Goal: Task Accomplishment & Management: Complete application form

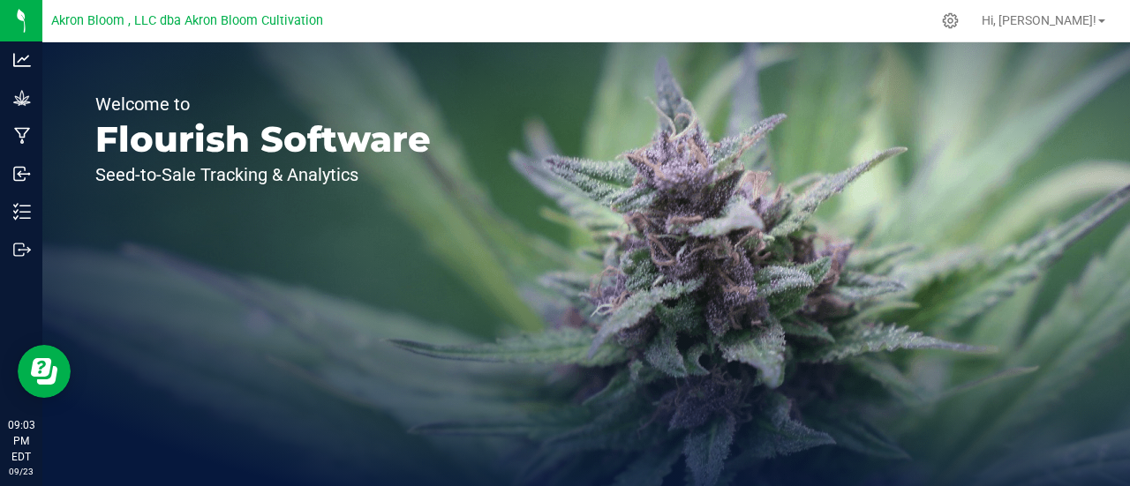
click at [387, 370] on div "Welcome to Flourish Software Seed-to-Sale Tracking & Analytics" at bounding box center [262, 264] width 441 height 444
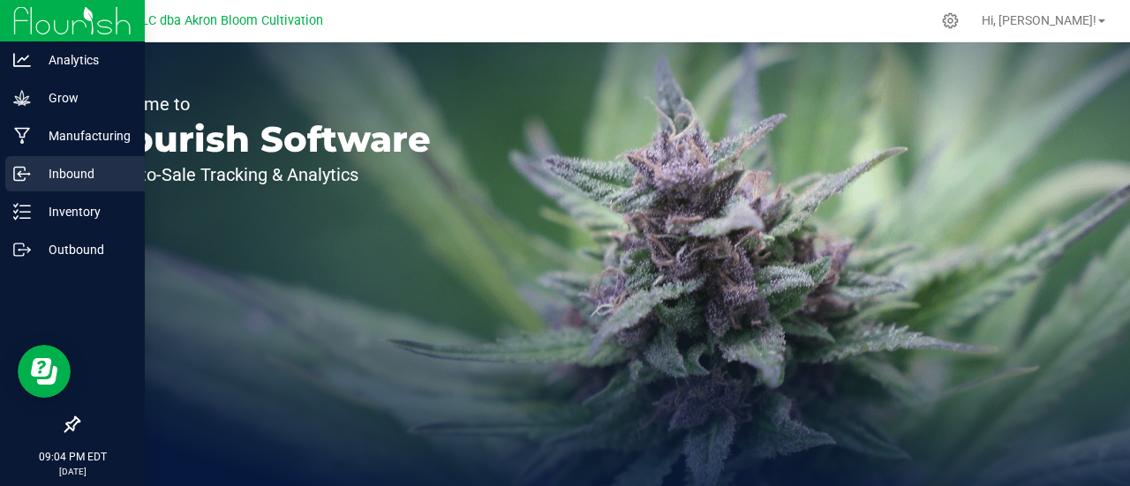
click at [64, 175] on p "Inbound" at bounding box center [84, 173] width 106 height 21
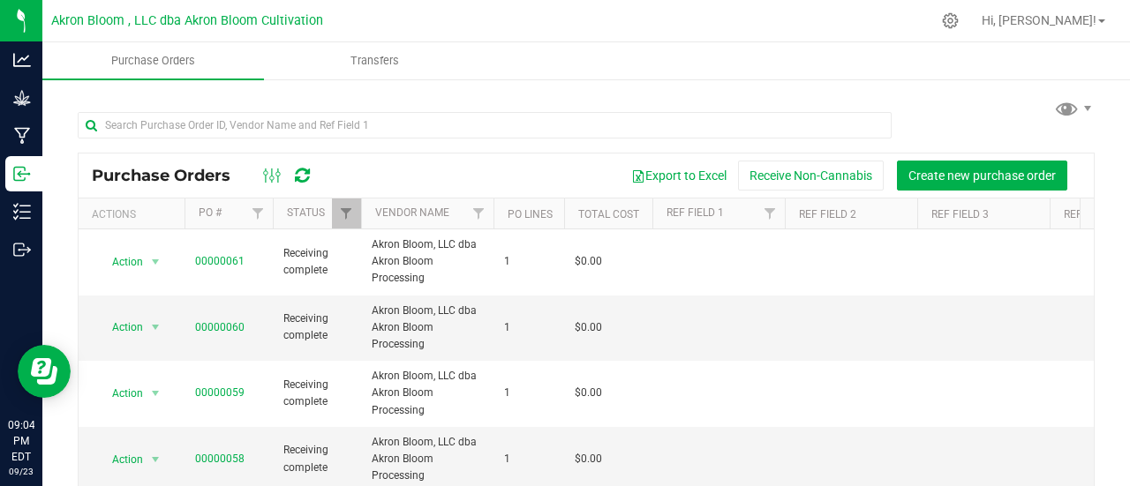
click at [461, 151] on div at bounding box center [485, 132] width 814 height 41
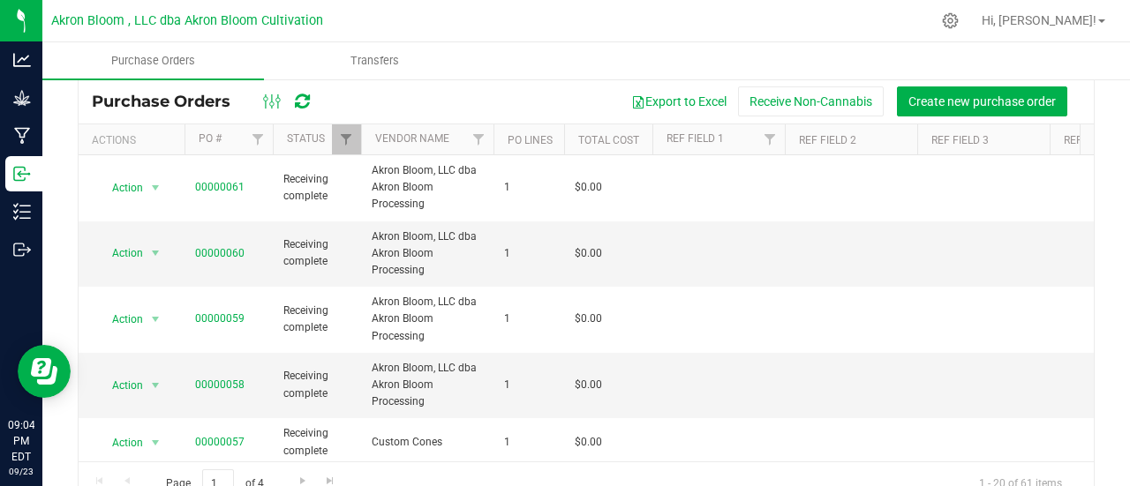
scroll to position [72, 0]
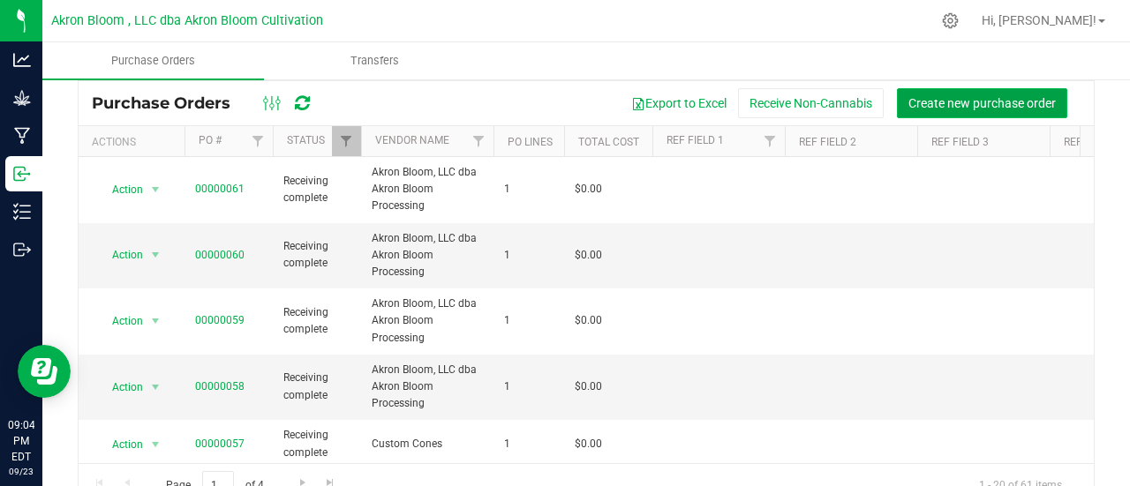
click at [913, 116] on button "Create new purchase order" at bounding box center [982, 103] width 170 height 30
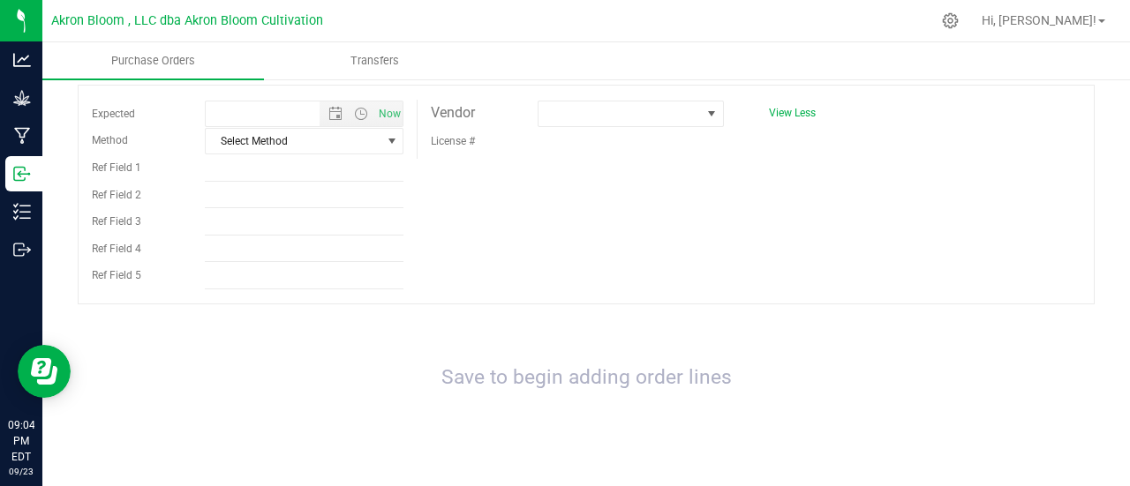
scroll to position [53, 0]
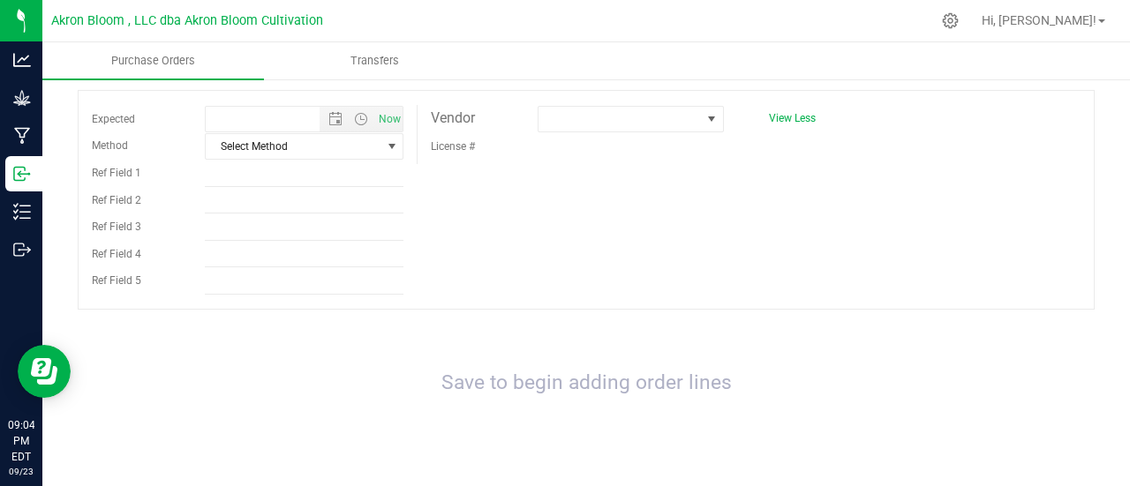
type input "[DATE] 9:04 PM"
click at [524, 121] on div at bounding box center [630, 118] width 213 height 27
click at [704, 122] on span at bounding box center [711, 119] width 14 height 14
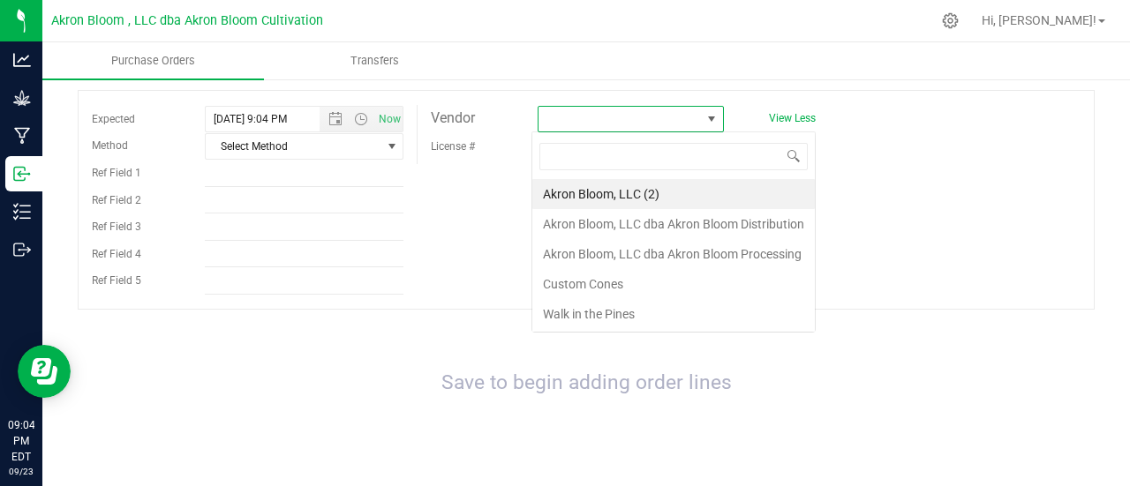
scroll to position [26, 184]
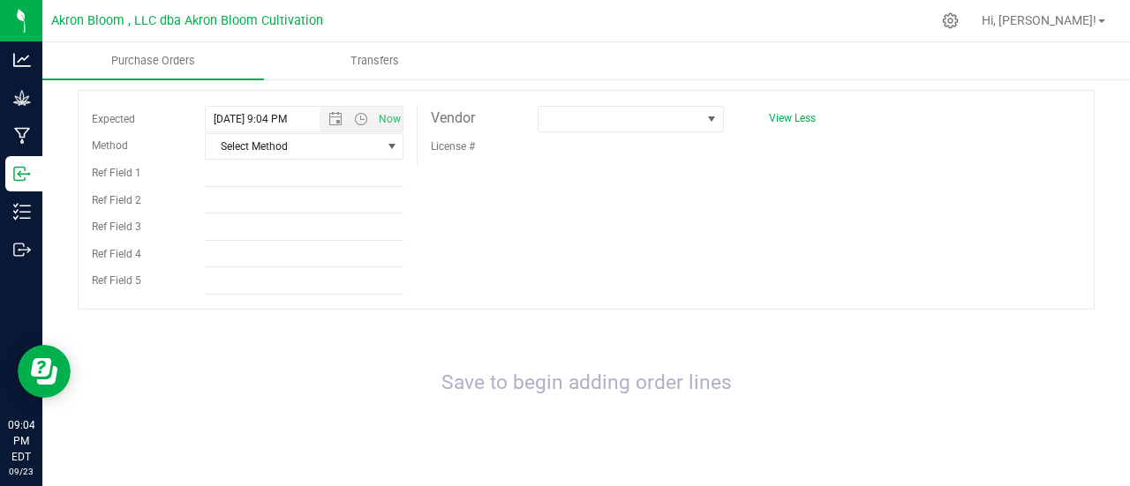
click at [531, 54] on ul "Purchase Orders Transfers" at bounding box center [607, 61] width 1130 height 38
click at [973, 29] on div at bounding box center [951, 21] width 44 height 38
click at [959, 17] on icon at bounding box center [950, 20] width 17 height 17
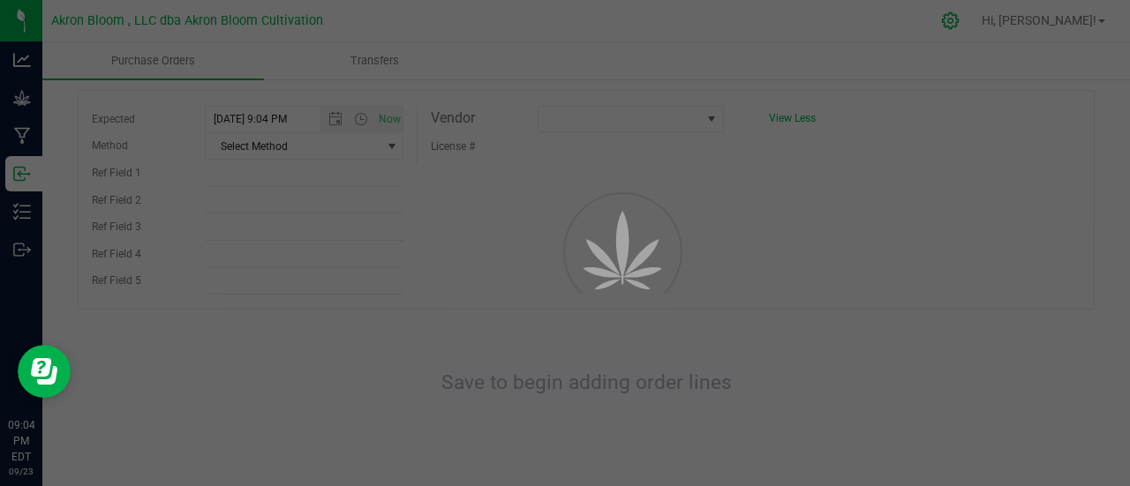
scroll to position [32, 0]
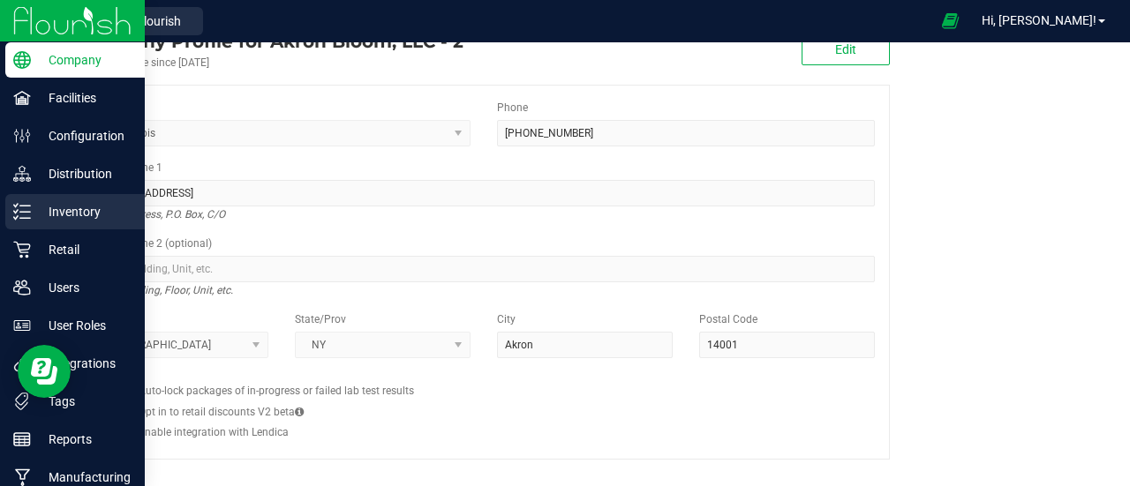
click at [58, 208] on p "Inventory" at bounding box center [84, 211] width 106 height 21
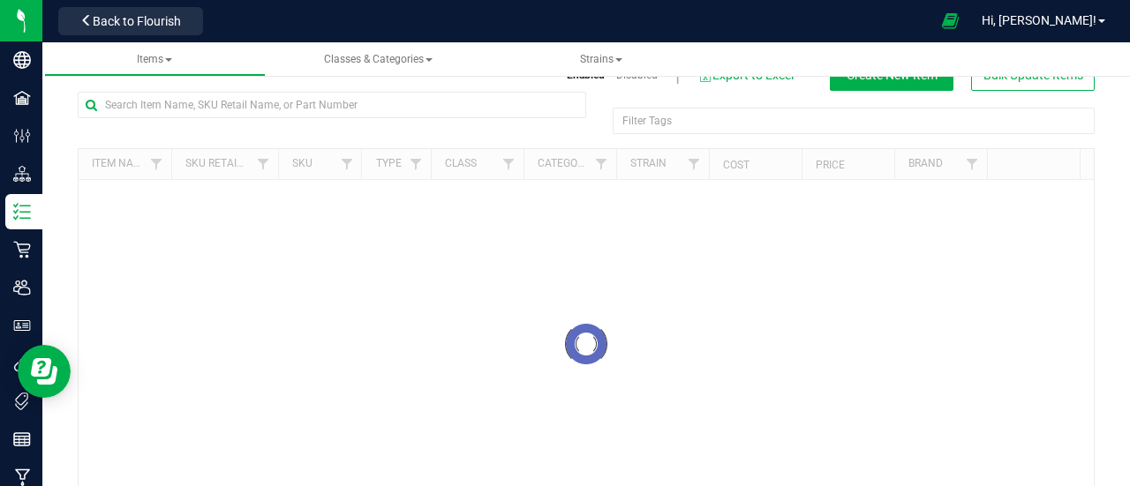
scroll to position [53, 0]
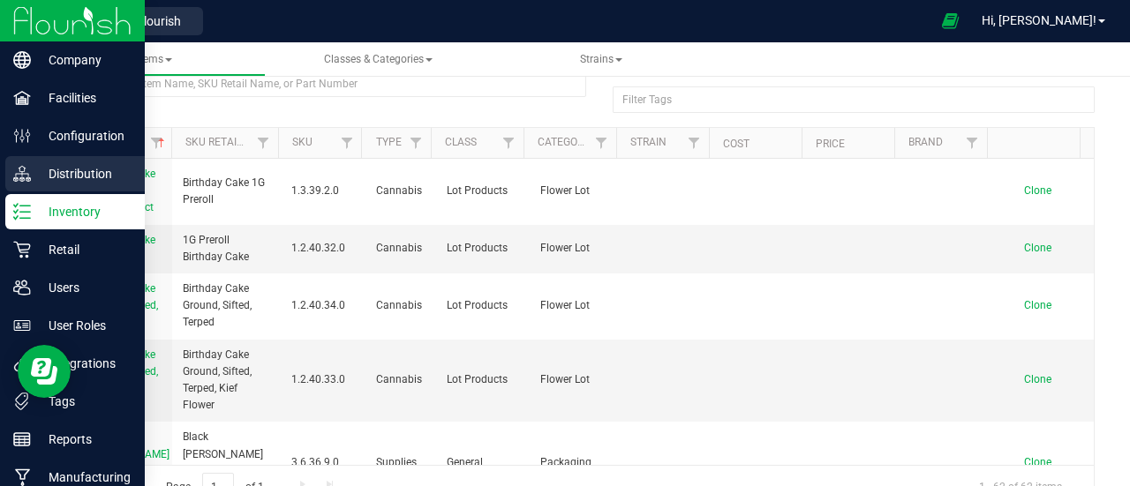
click at [28, 173] on icon at bounding box center [22, 174] width 18 height 18
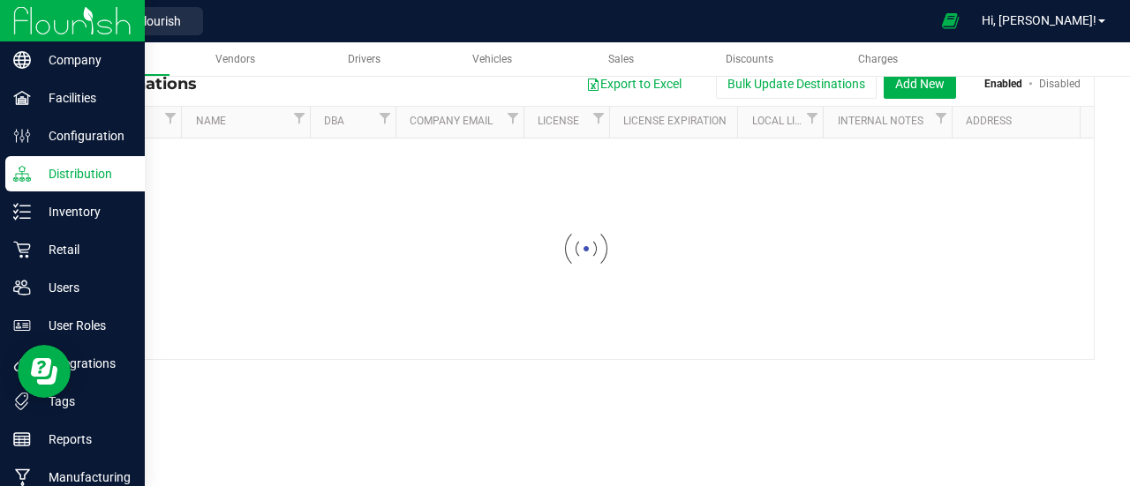
scroll to position [32, 0]
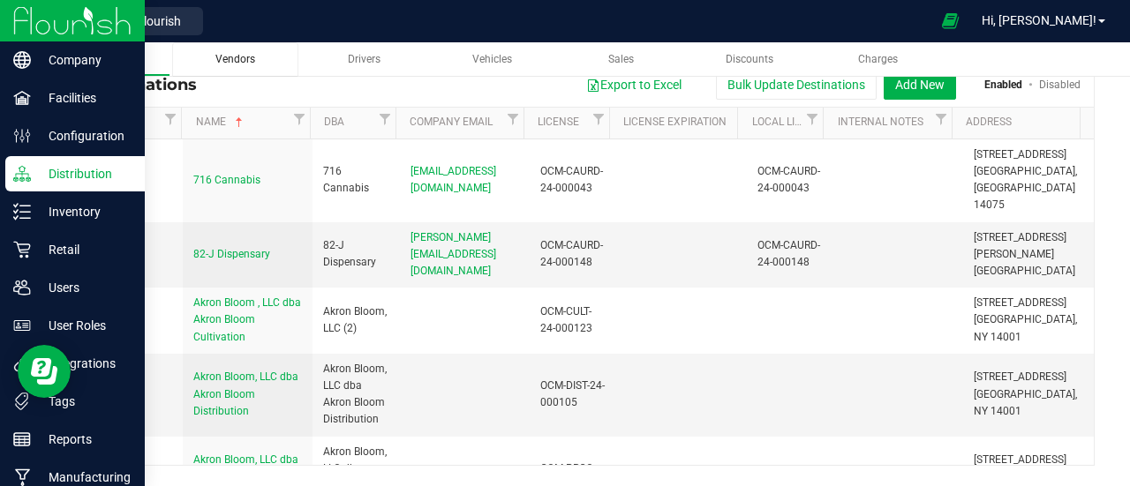
click at [237, 59] on span "Vendors" at bounding box center [235, 59] width 40 height 12
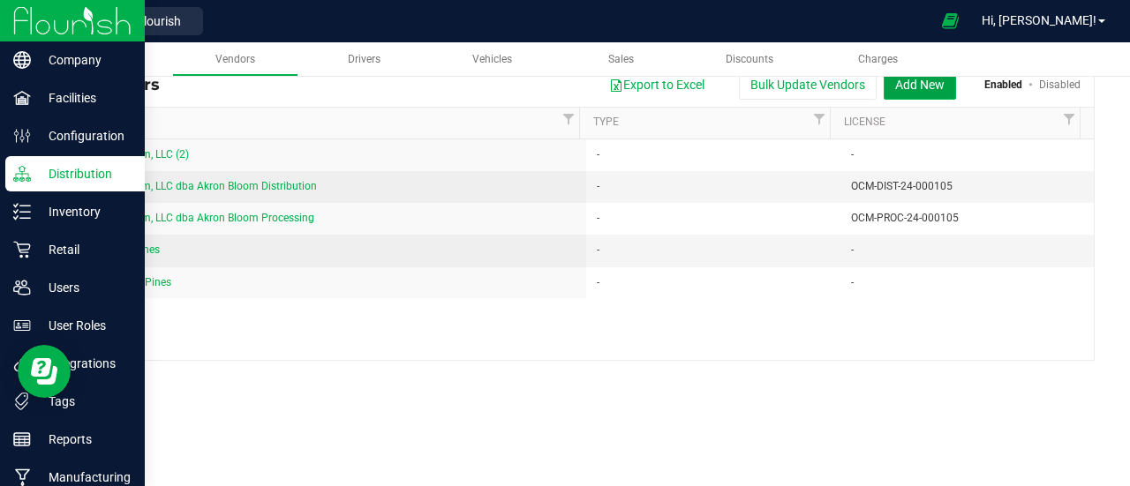
click at [900, 92] on button "Add New" at bounding box center [920, 85] width 72 height 30
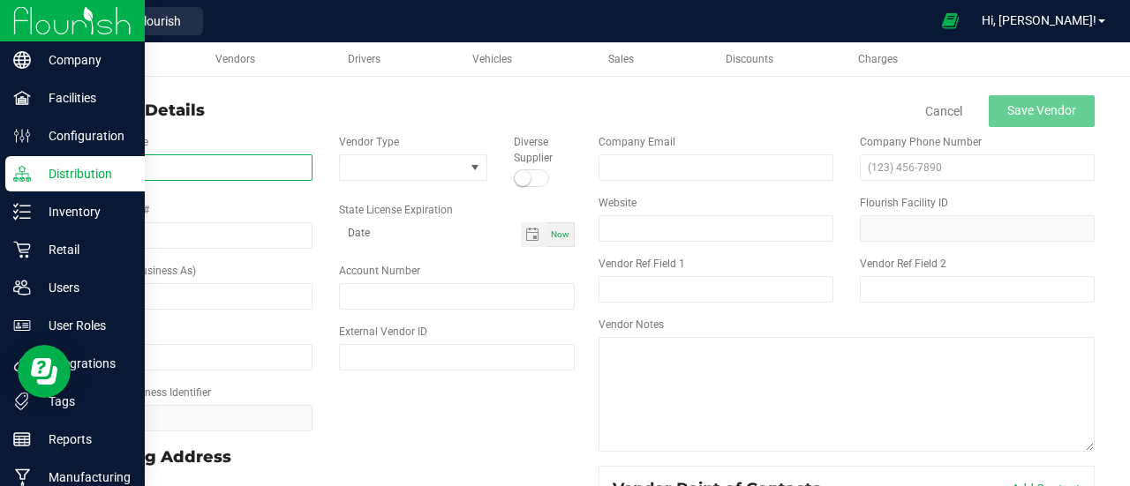
click at [109, 164] on input "* Vendor Name" at bounding box center [195, 167] width 235 height 26
type input "p"
type input "[PERSON_NAME] Farms"
click at [308, 107] on div "Vendor Details Cancel Save Vendor" at bounding box center [586, 111] width 1017 height 32
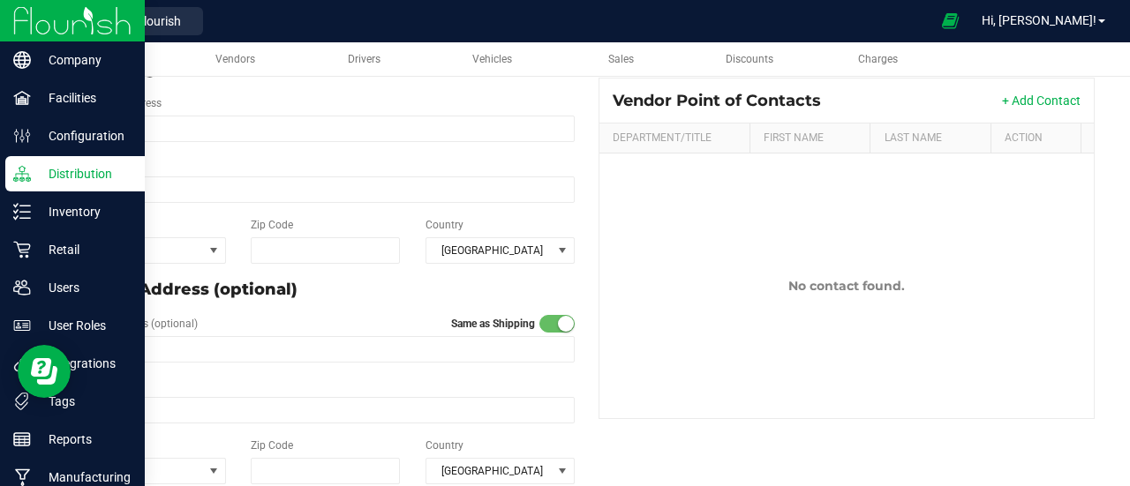
scroll to position [441, 0]
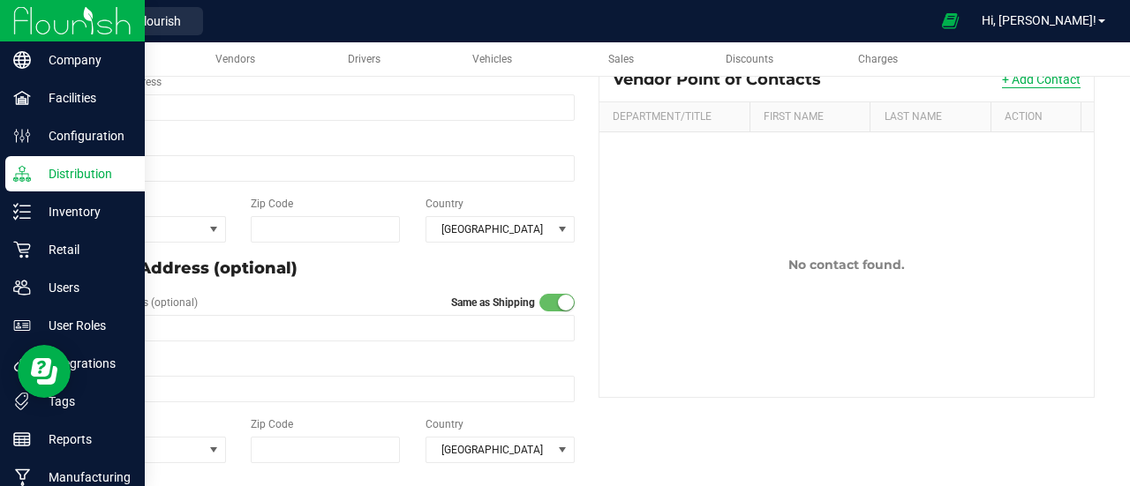
click at [1047, 83] on button "+ Add Contact" at bounding box center [1041, 80] width 79 height 18
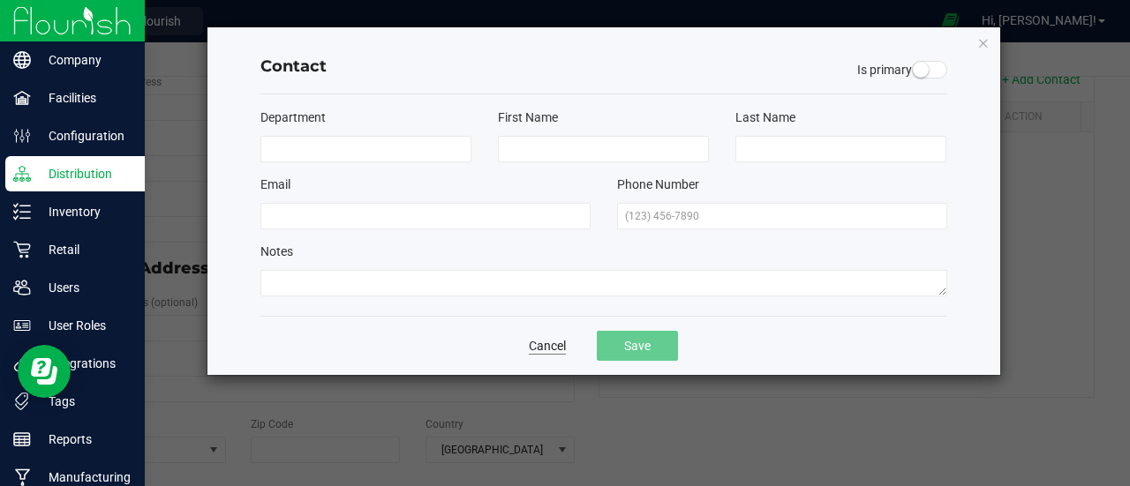
click at [544, 346] on button "Cancel" at bounding box center [547, 346] width 37 height 18
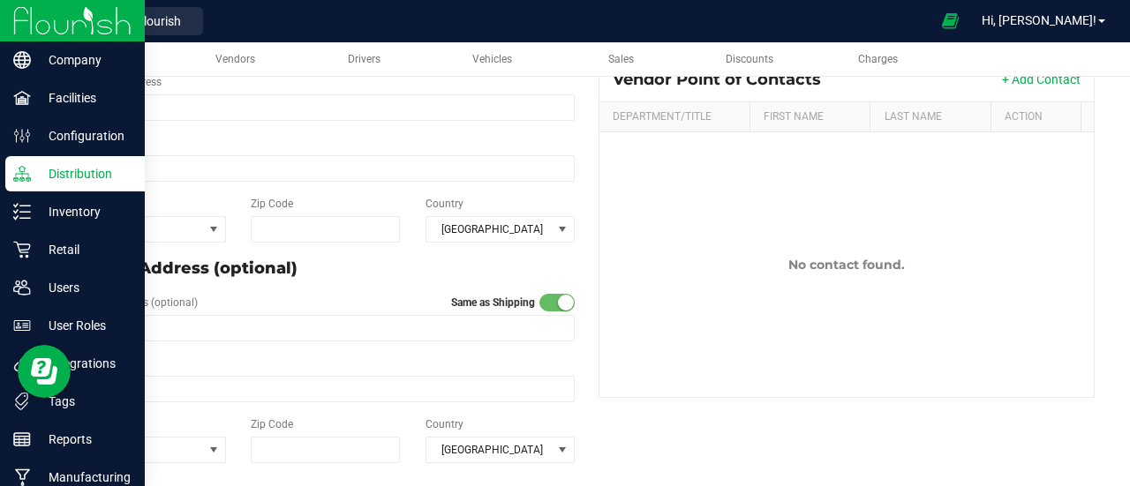
click at [1121, 73] on ul "Destinations Vendors Drivers Vehicles Sales Discounts Charges" at bounding box center [609, 59] width 1130 height 34
click at [1125, 60] on ul "Destinations Vendors Drivers Vehicles Sales Discounts Charges" at bounding box center [609, 59] width 1130 height 34
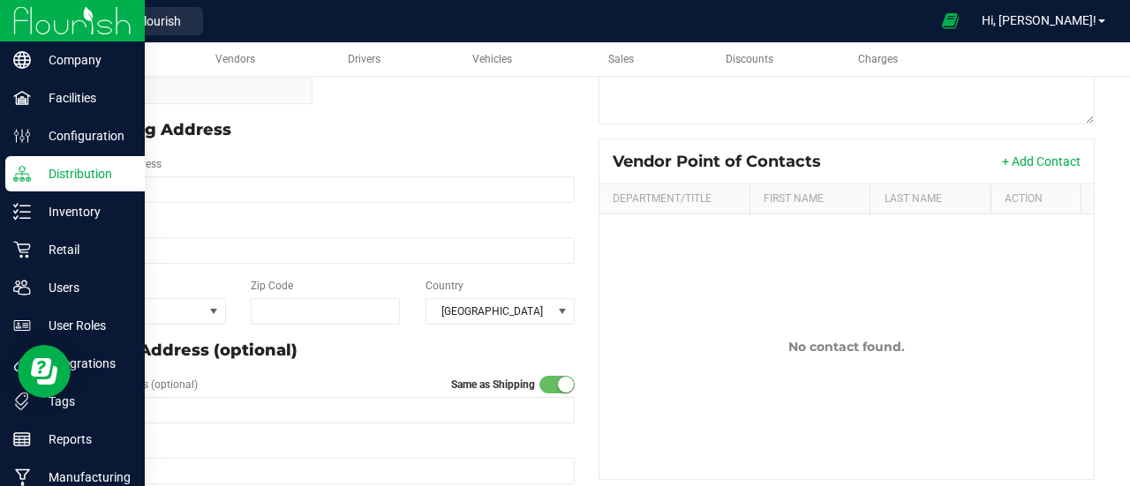
scroll to position [357, 0]
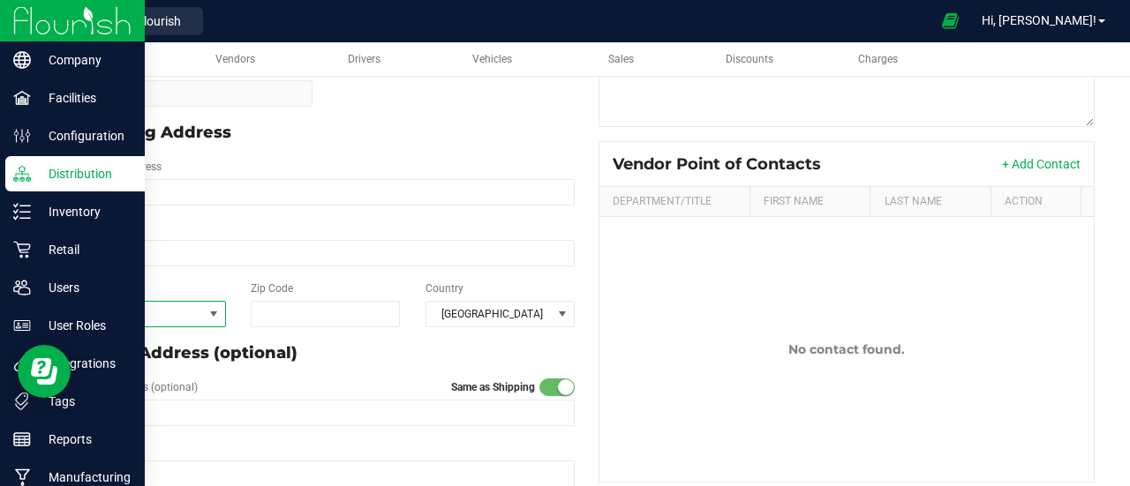
click at [156, 310] on span "Select" at bounding box center [141, 314] width 124 height 25
click at [139, 282] on li "NY" at bounding box center [151, 297] width 144 height 30
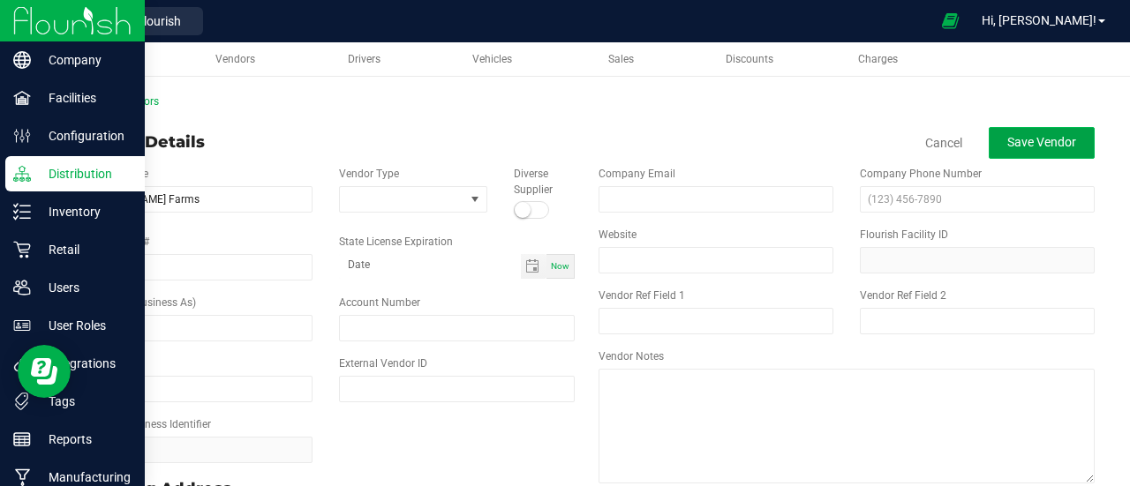
click at [1035, 144] on span "Save Vendor" at bounding box center [1041, 142] width 69 height 14
click at [150, 36] on div "Back to Flourish" at bounding box center [130, 21] width 159 height 34
click at [140, 27] on span "Back to Flourish" at bounding box center [137, 21] width 88 height 14
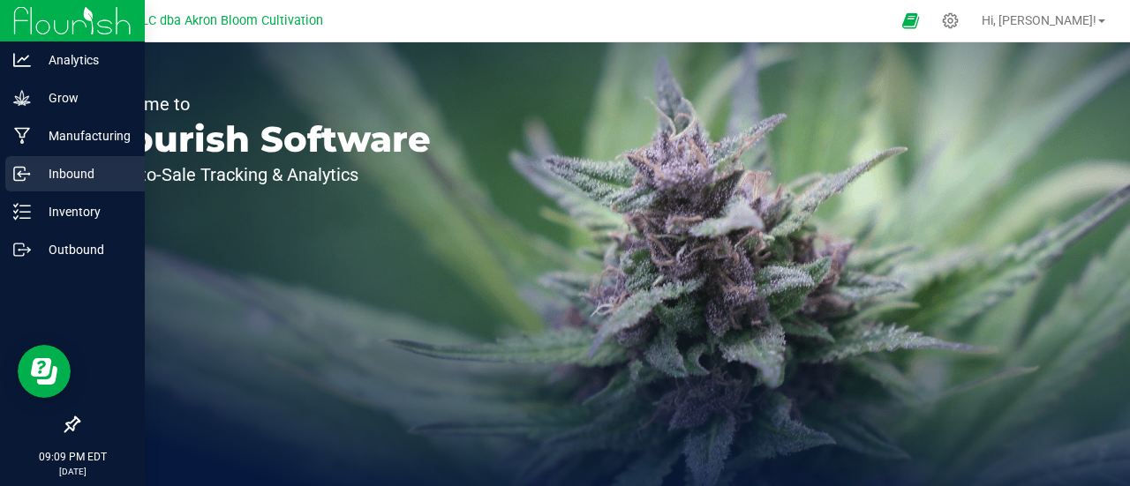
click at [32, 170] on p "Inbound" at bounding box center [84, 173] width 106 height 21
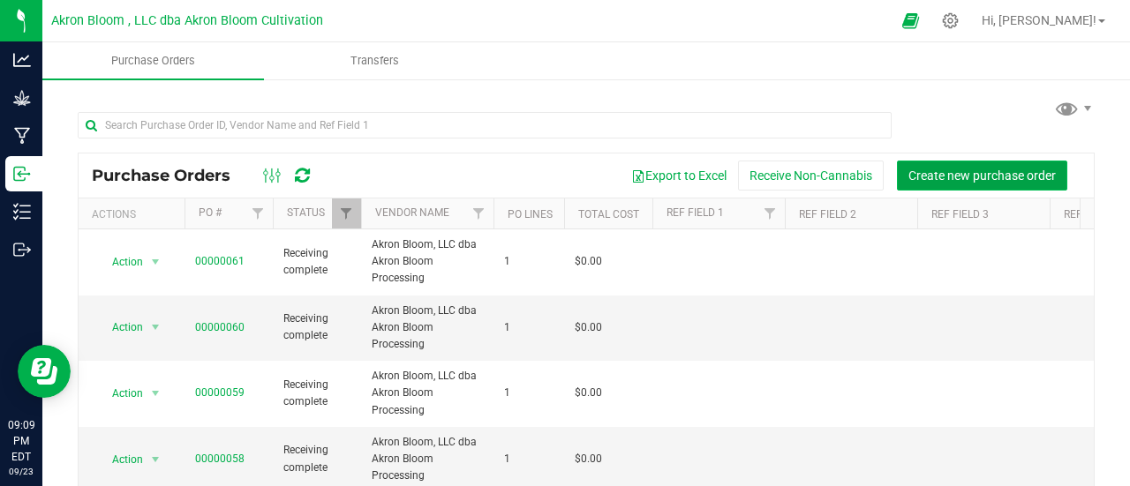
click at [908, 180] on span "Create new purchase order" at bounding box center [981, 176] width 147 height 14
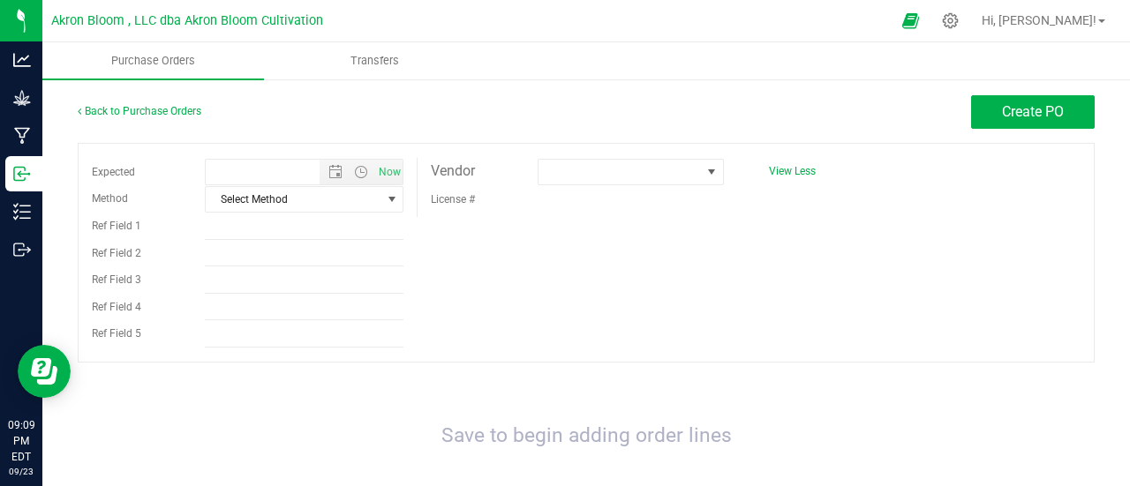
type input "[DATE] 9:09 PM"
click at [380, 200] on span "select" at bounding box center [391, 199] width 22 height 25
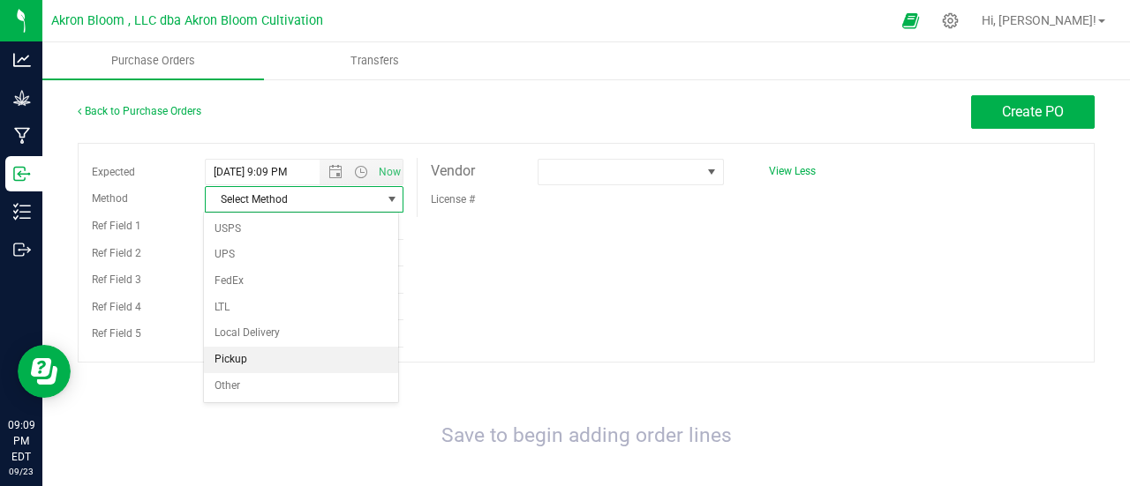
click at [275, 356] on li "Pickup" at bounding box center [301, 360] width 194 height 26
click at [501, 200] on div "License #" at bounding box center [471, 198] width 106 height 27
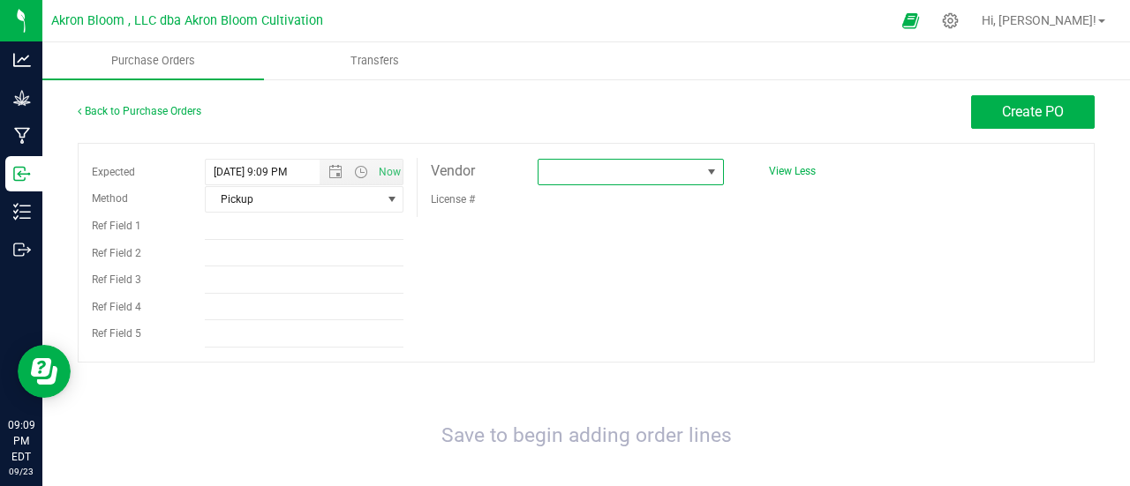
click at [639, 165] on span at bounding box center [619, 172] width 162 height 25
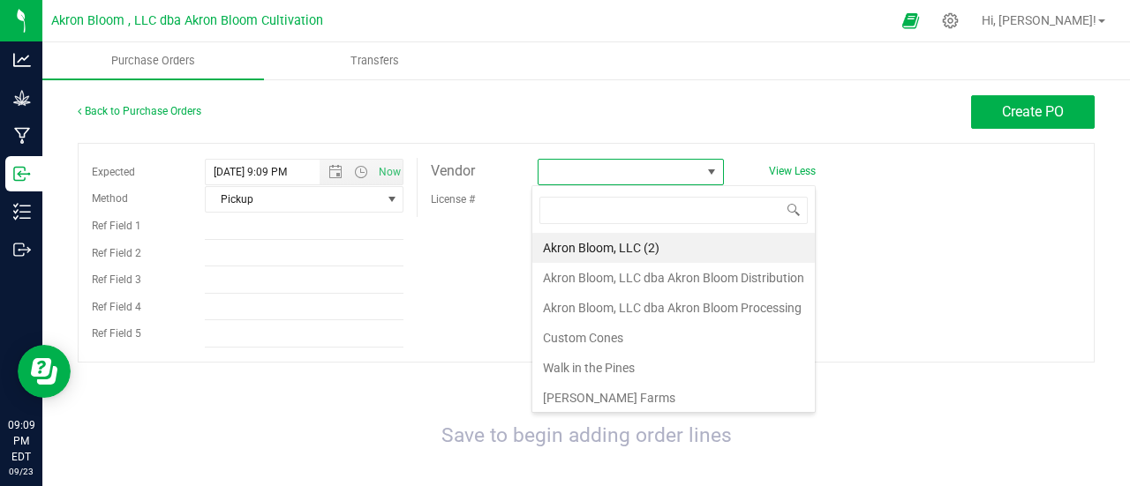
scroll to position [26, 184]
click at [615, 395] on li "[PERSON_NAME] Farms" at bounding box center [673, 398] width 282 height 30
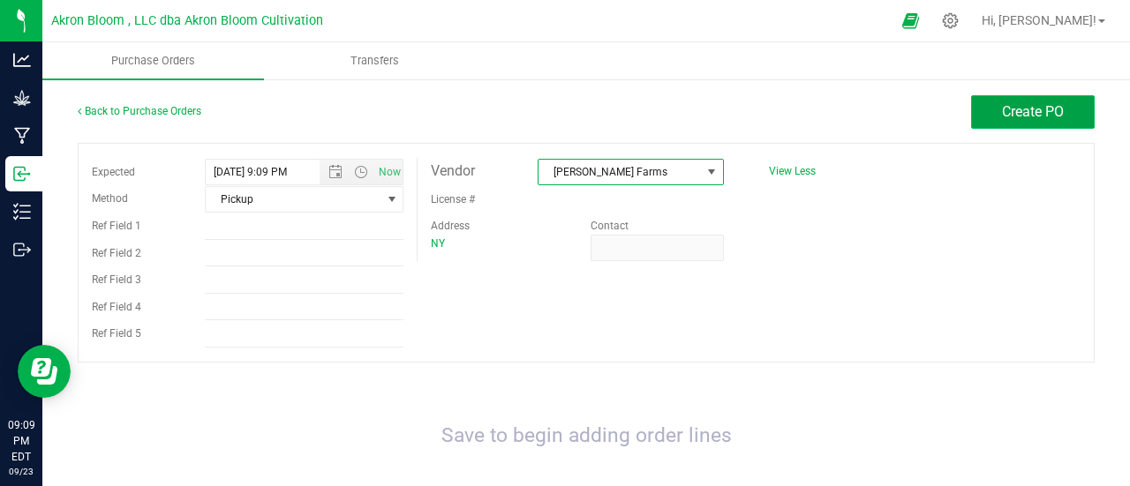
click at [1008, 111] on span "Create PO" at bounding box center [1033, 111] width 62 height 17
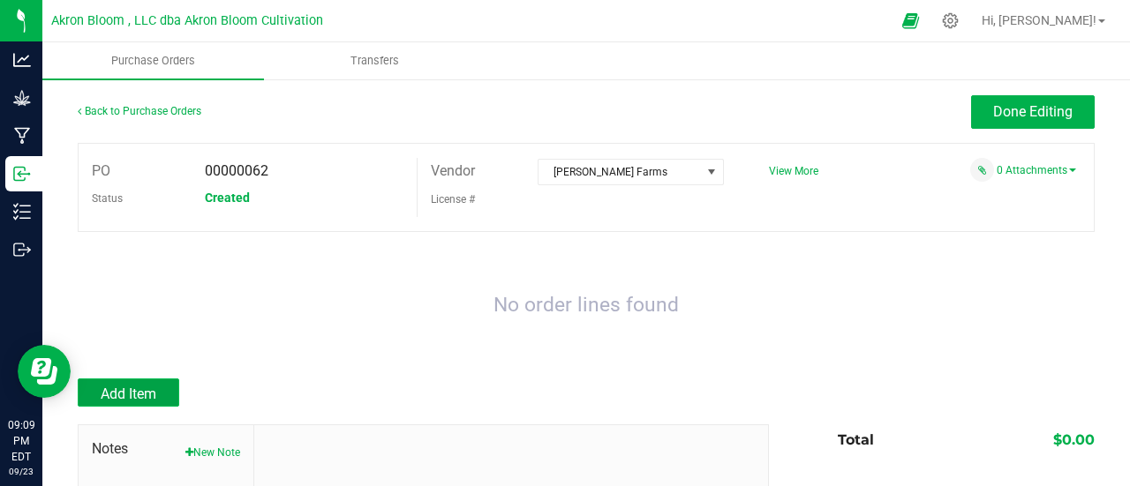
click at [129, 389] on span "Add Item" at bounding box center [129, 394] width 56 height 17
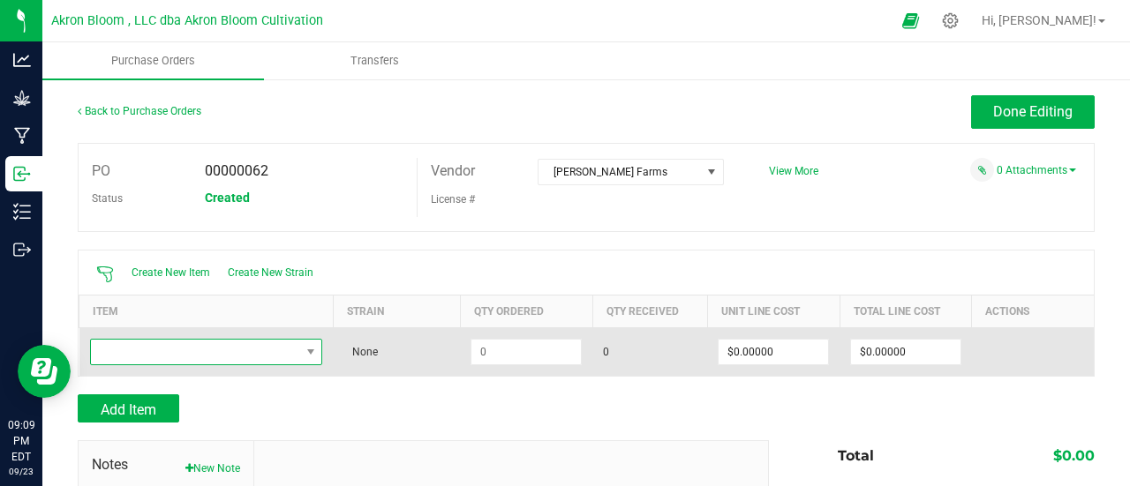
click at [244, 353] on span "NO DATA FOUND" at bounding box center [195, 352] width 209 height 25
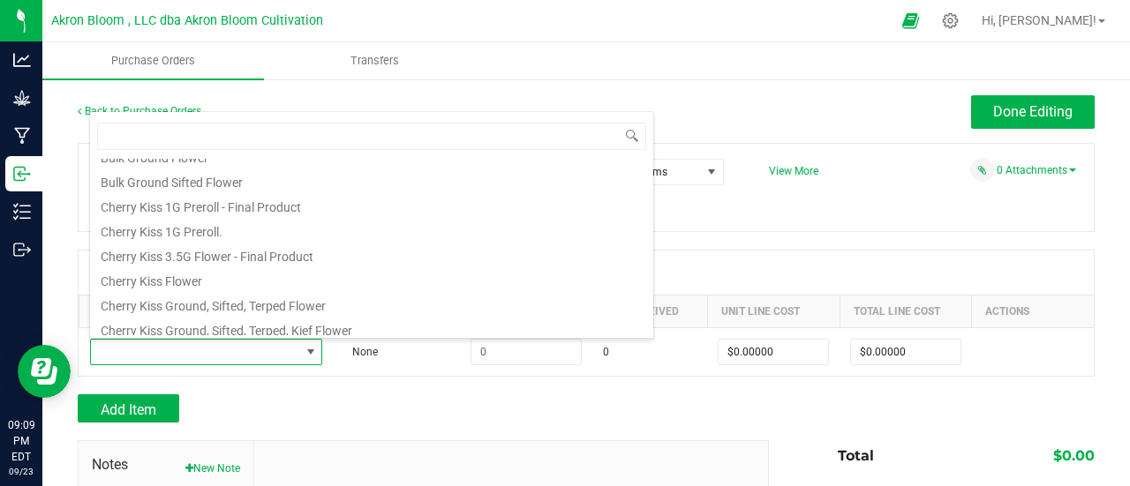
scroll to position [224, 0]
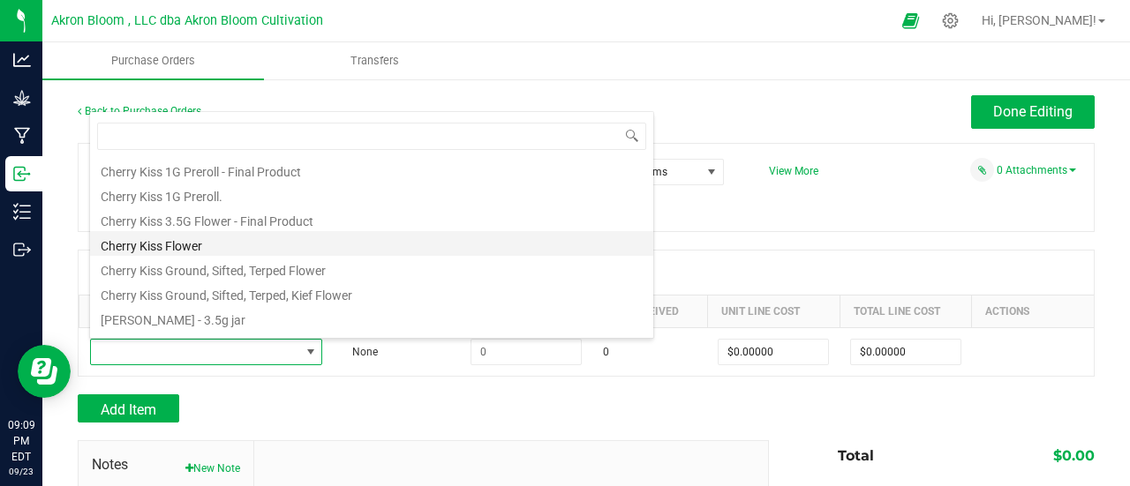
click at [159, 246] on li "Cherry Kiss Flower" at bounding box center [371, 243] width 563 height 25
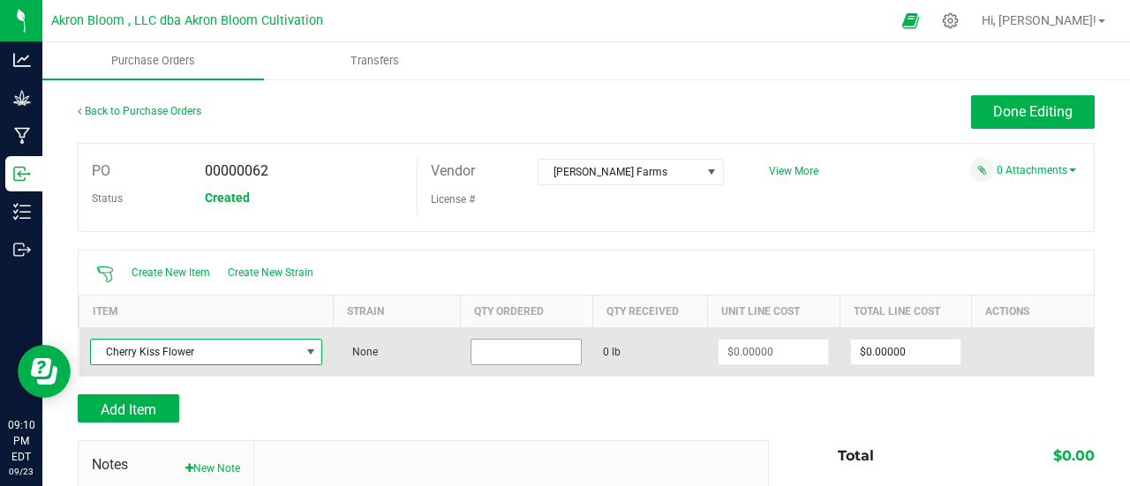
click at [483, 350] on input at bounding box center [525, 352] width 109 height 25
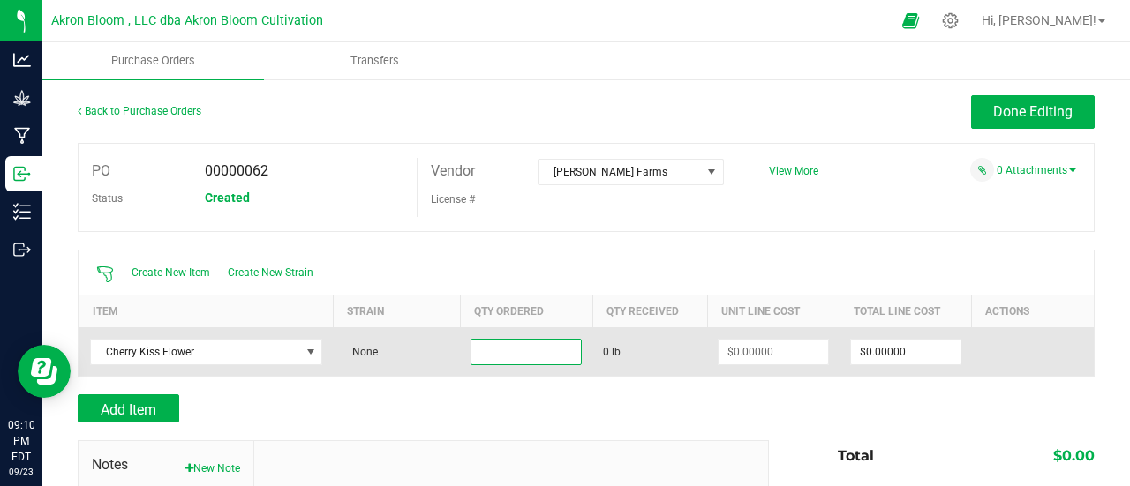
type input "3"
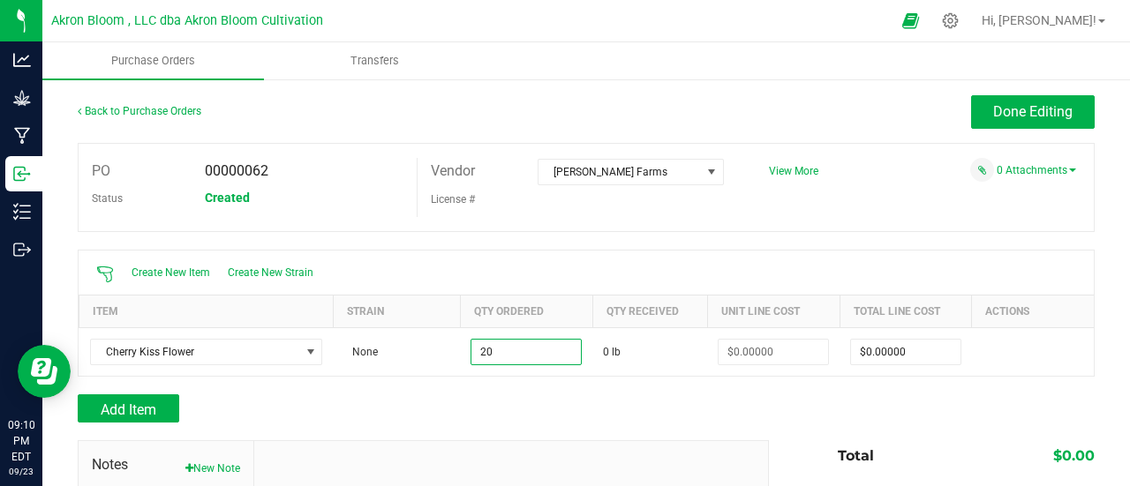
type input "20.0000 lb"
click at [654, 235] on div at bounding box center [586, 241] width 1017 height 18
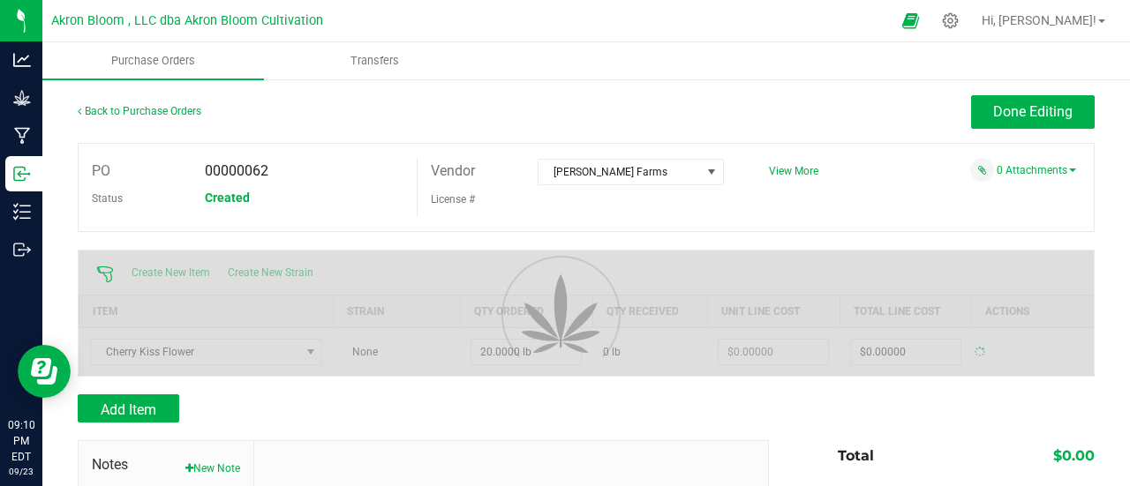
type input "$0.00000"
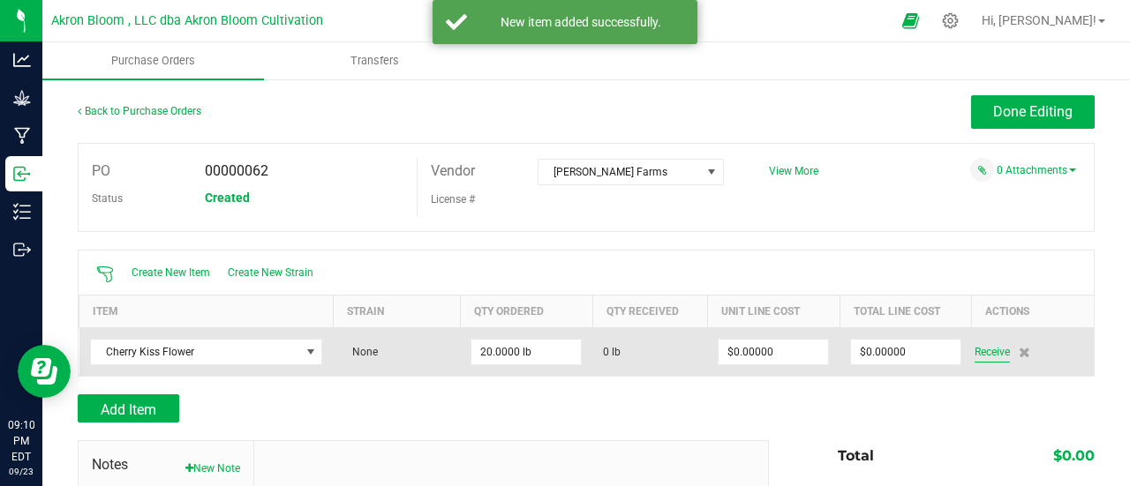
click at [975, 346] on span "Receive" at bounding box center [992, 352] width 35 height 21
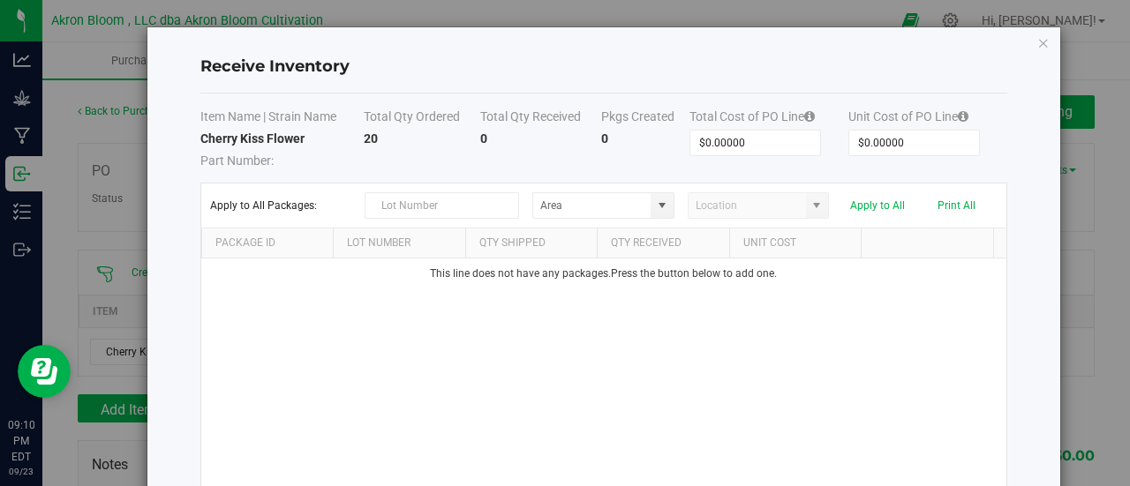
click at [1119, 474] on div "Receive Inventory Item Name | Strain Name Total Qty Ordered Total Qty Received …" at bounding box center [571, 243] width 1143 height 486
click at [470, 371] on div "This line does not have any packages. Press the button below to add one." at bounding box center [603, 376] width 805 height 235
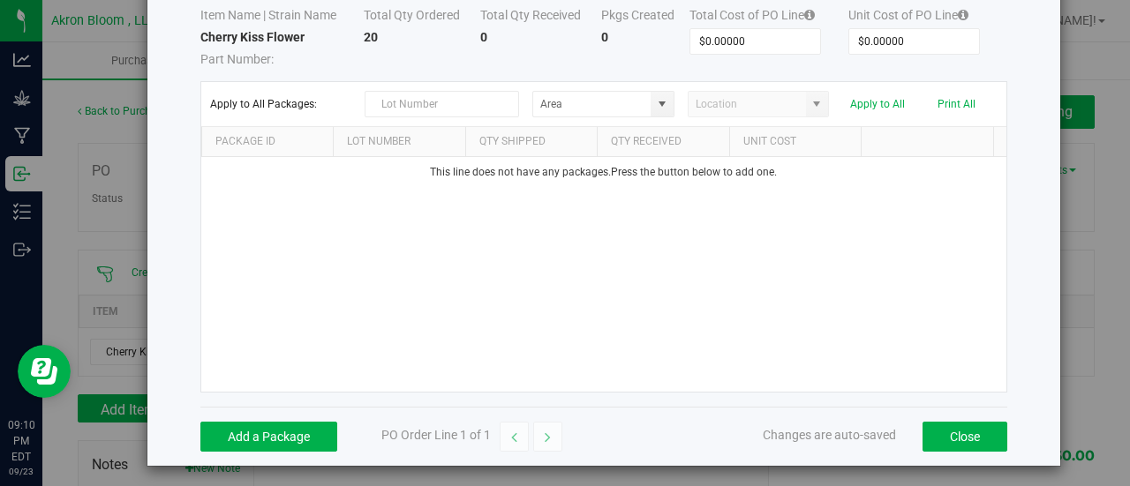
scroll to position [105, 0]
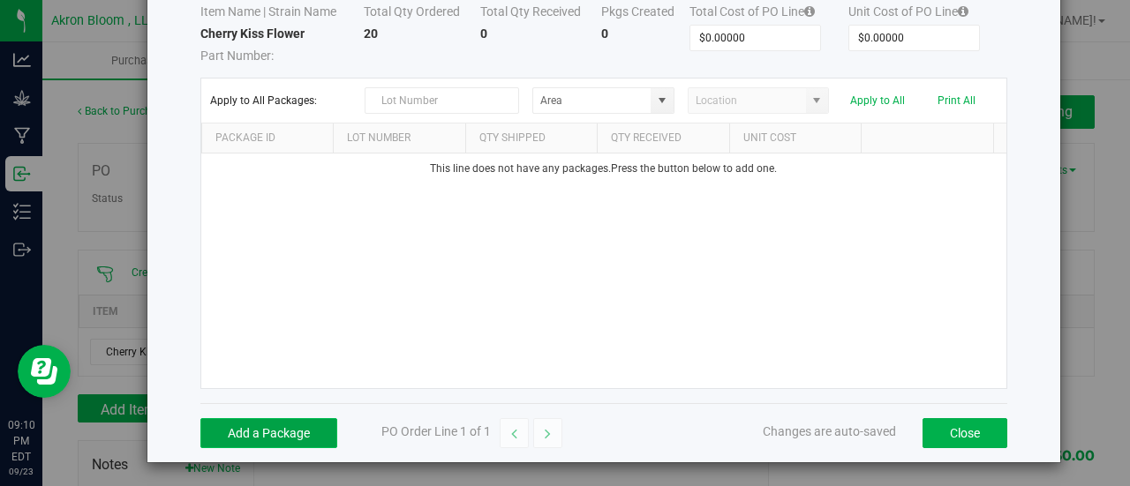
click at [284, 425] on button "Add a Package" at bounding box center [268, 433] width 137 height 30
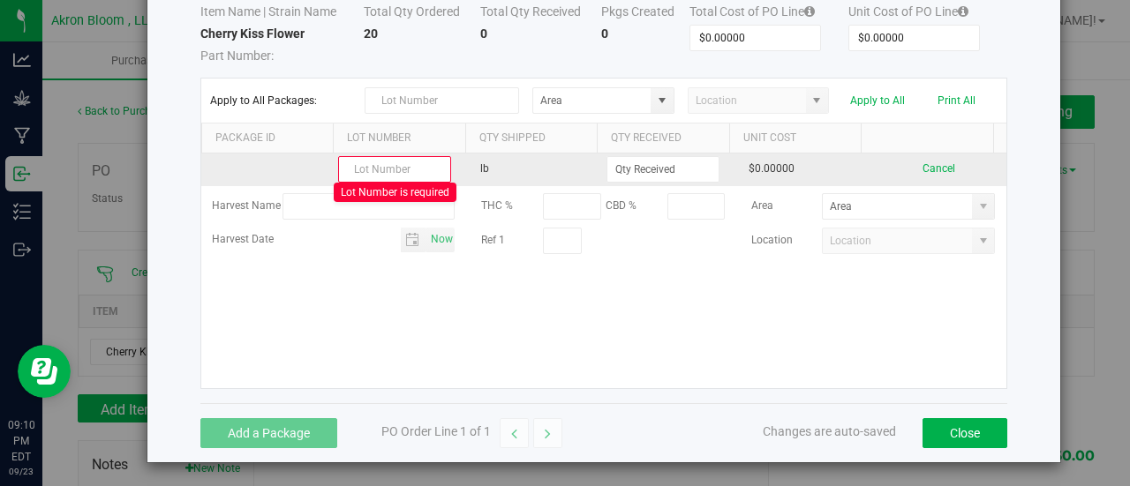
paste input "CK2025WF3"
type input "CK2025WF3"
click at [514, 163] on td "lb" at bounding box center [537, 170] width 134 height 33
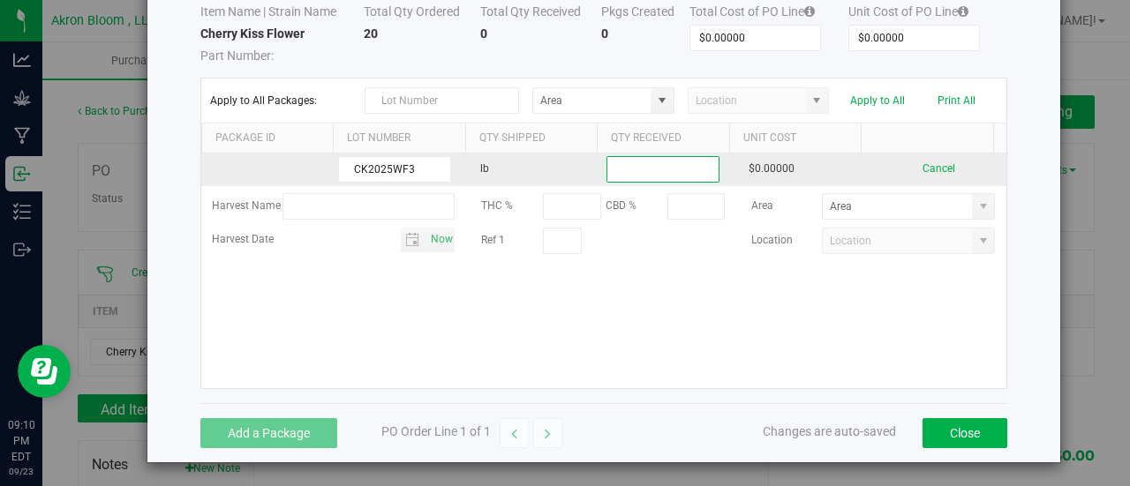
click at [643, 169] on input at bounding box center [662, 169] width 111 height 25
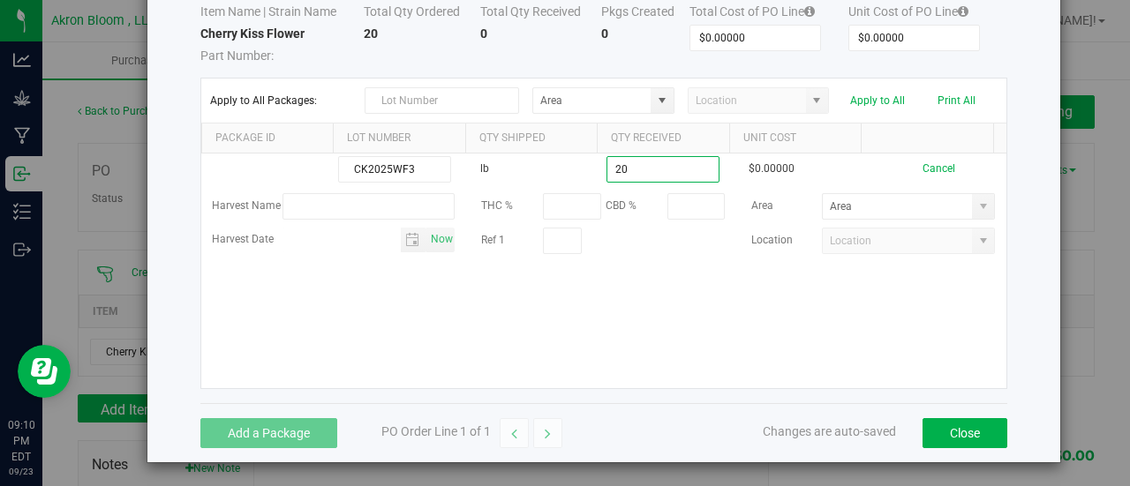
type input "20.0000 lb"
click at [621, 338] on kendo-grid-list "CK2025WF3 lb 20.0000 lb $0.00000 Cancel Harvest Name THC % CBD % Area Harvest D…" at bounding box center [603, 271] width 805 height 235
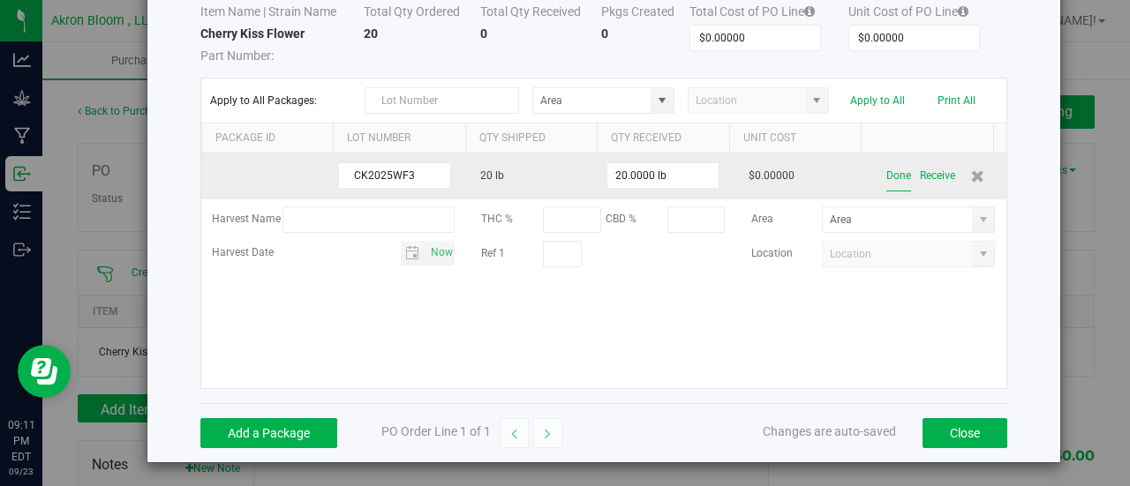
click at [886, 173] on button "Done" at bounding box center [898, 176] width 25 height 31
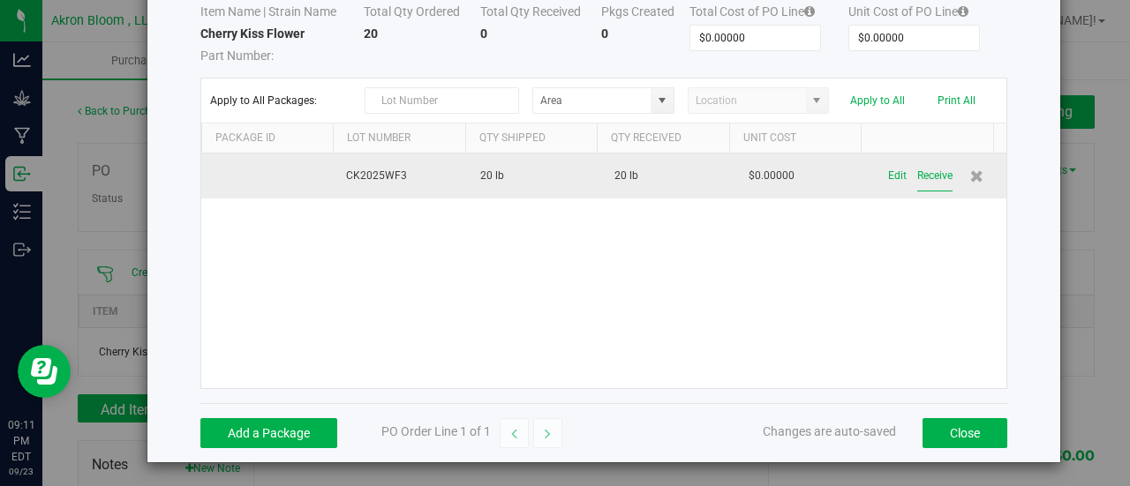
click at [917, 169] on button "Receive" at bounding box center [934, 176] width 35 height 31
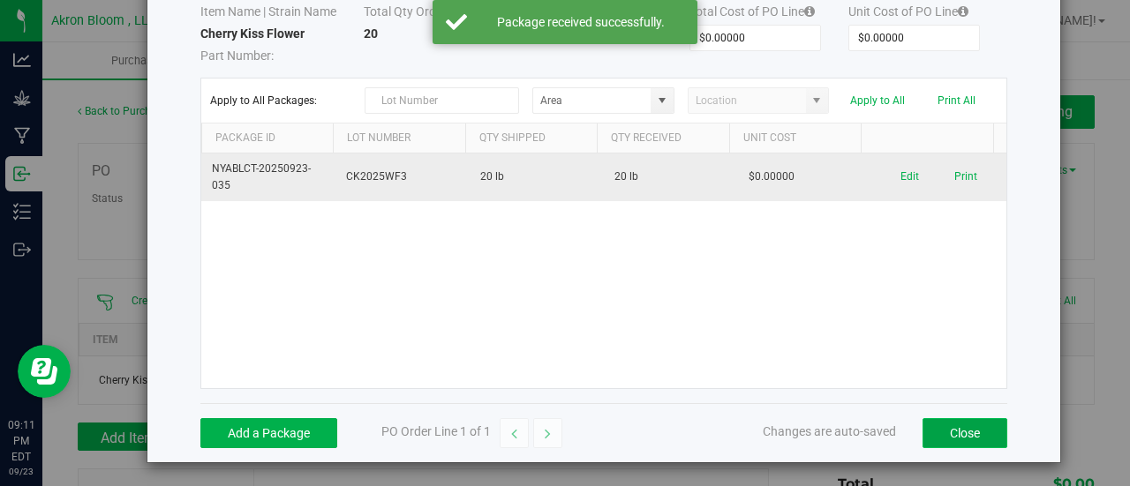
click at [948, 433] on button "Close" at bounding box center [964, 433] width 85 height 30
